Goal: Transaction & Acquisition: Purchase product/service

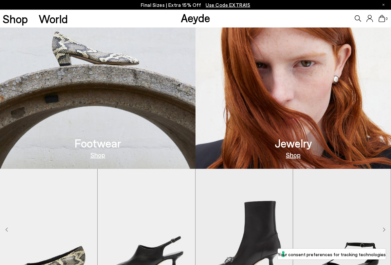
scroll to position [262, 0]
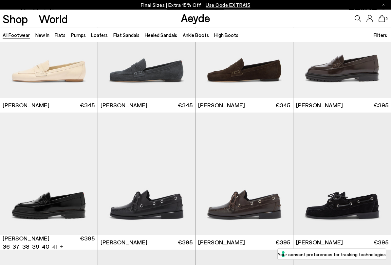
scroll to position [341, 0]
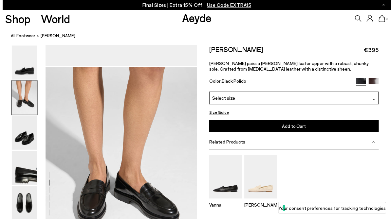
scroll to position [210, 0]
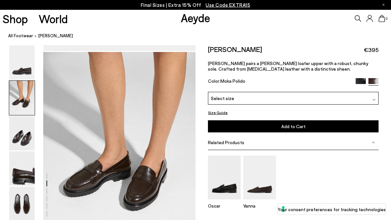
scroll to position [204, 0]
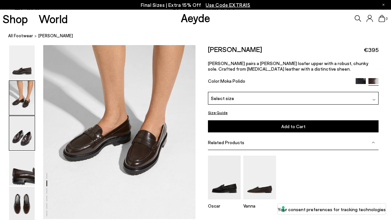
click at [20, 59] on img at bounding box center [22, 63] width 26 height 34
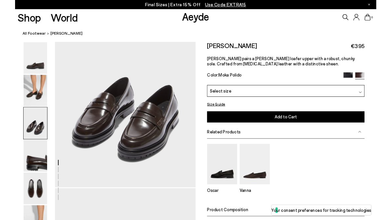
scroll to position [471, 0]
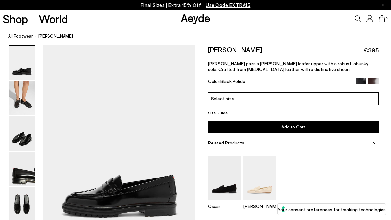
scroll to position [210, 0]
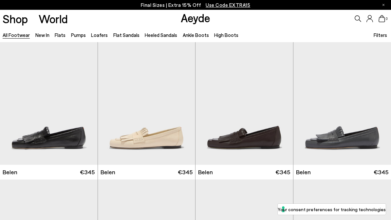
scroll to position [341, 0]
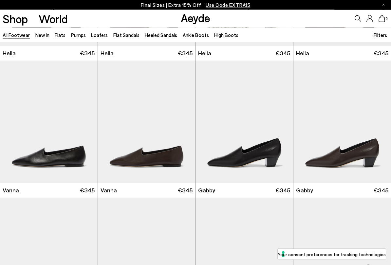
scroll to position [1079, 0]
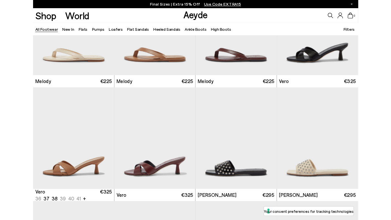
scroll to position [6538, 0]
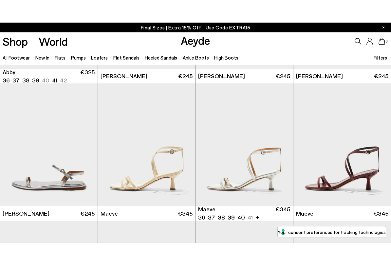
scroll to position [8048, 0]
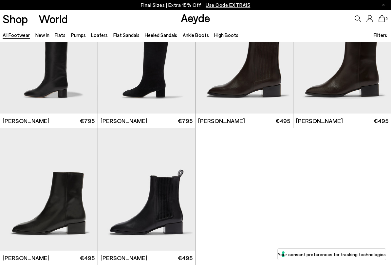
scroll to position [9397, 0]
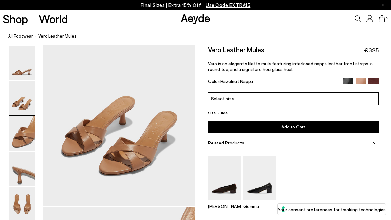
scroll to position [218, 0]
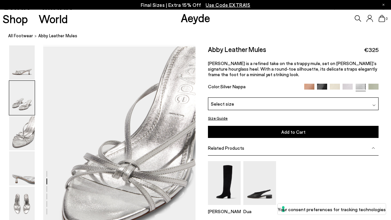
scroll to position [379, 0]
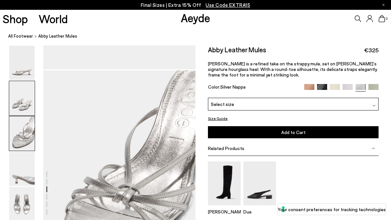
click at [20, 191] on img at bounding box center [22, 204] width 26 height 34
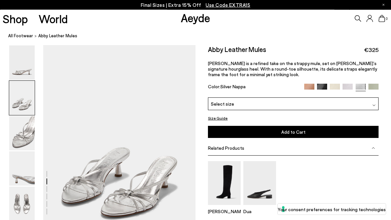
scroll to position [176, 0]
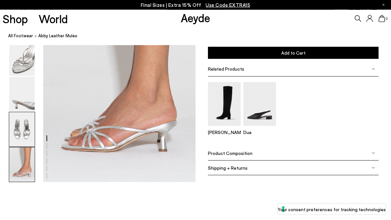
scroll to position [1045, 0]
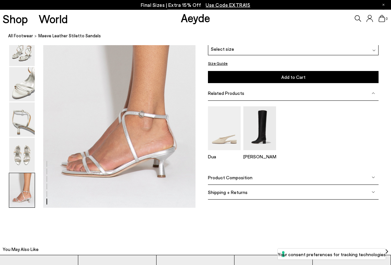
scroll to position [1067, 0]
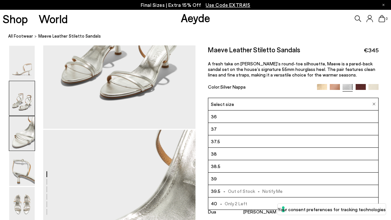
scroll to position [294, 0]
